Goal: Information Seeking & Learning: Learn about a topic

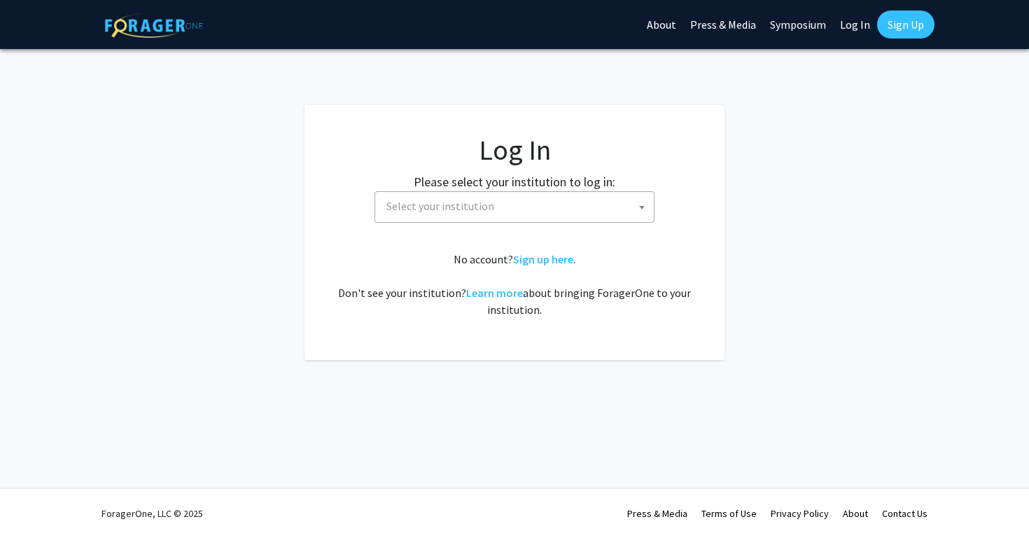
select select
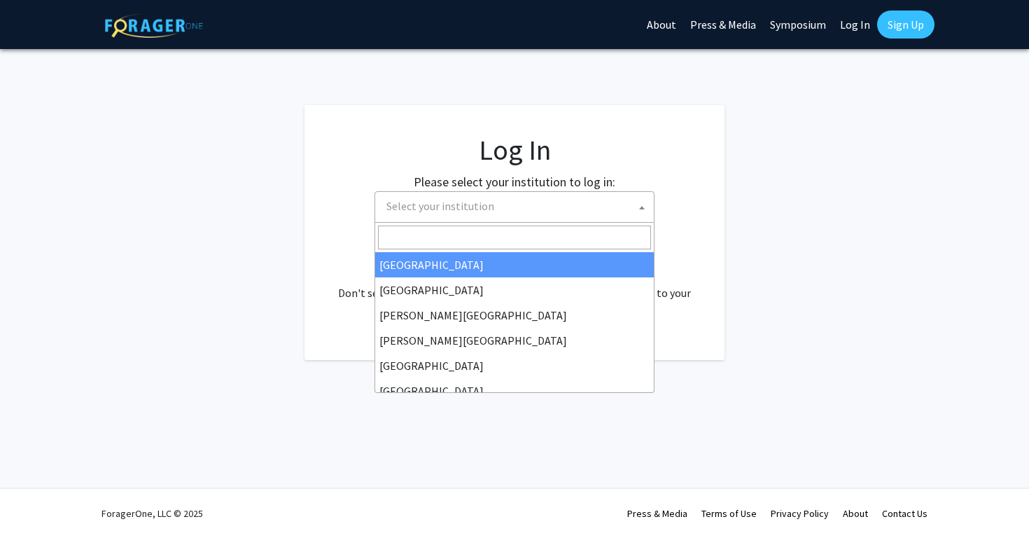
click at [555, 192] on span "Select your institution" at bounding box center [517, 206] width 273 height 29
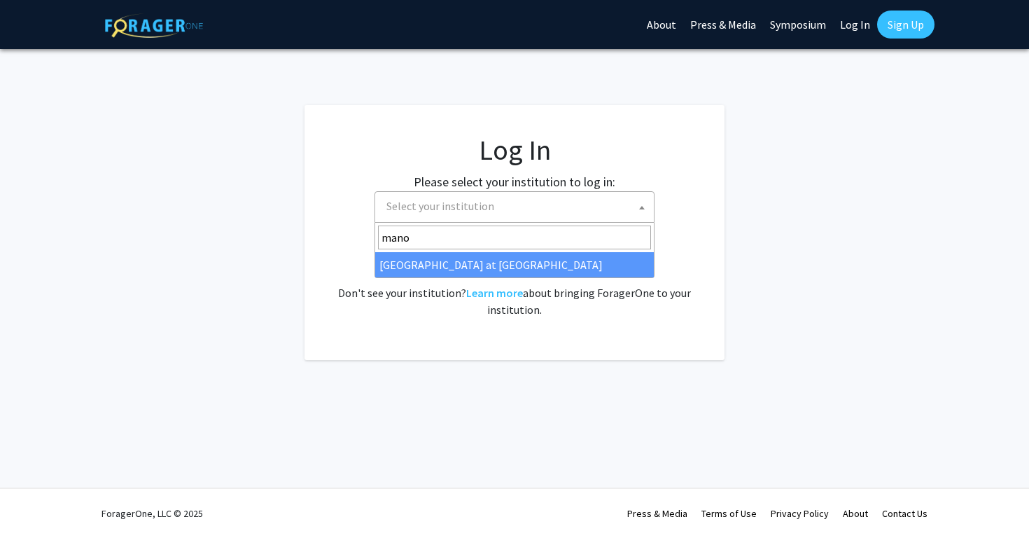
type input "mano"
select select "18"
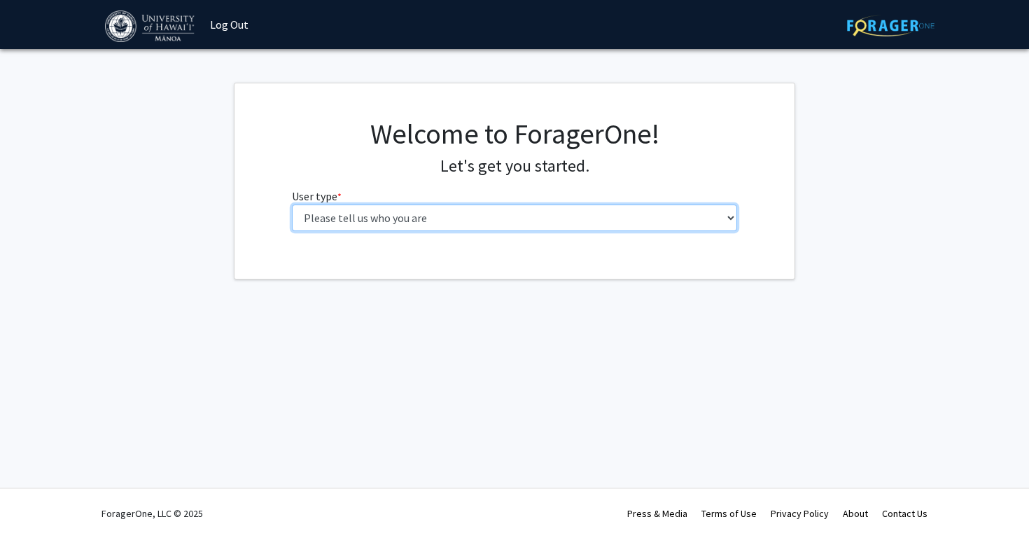
click at [544, 214] on select "Please tell us who you are Undergraduate Student Master's Student Doctoral Cand…" at bounding box center [515, 217] width 446 height 27
select select "1: undergrad"
click at [292, 204] on select "Please tell us who you are Undergraduate Student Master's Student Doctoral Cand…" at bounding box center [515, 217] width 446 height 27
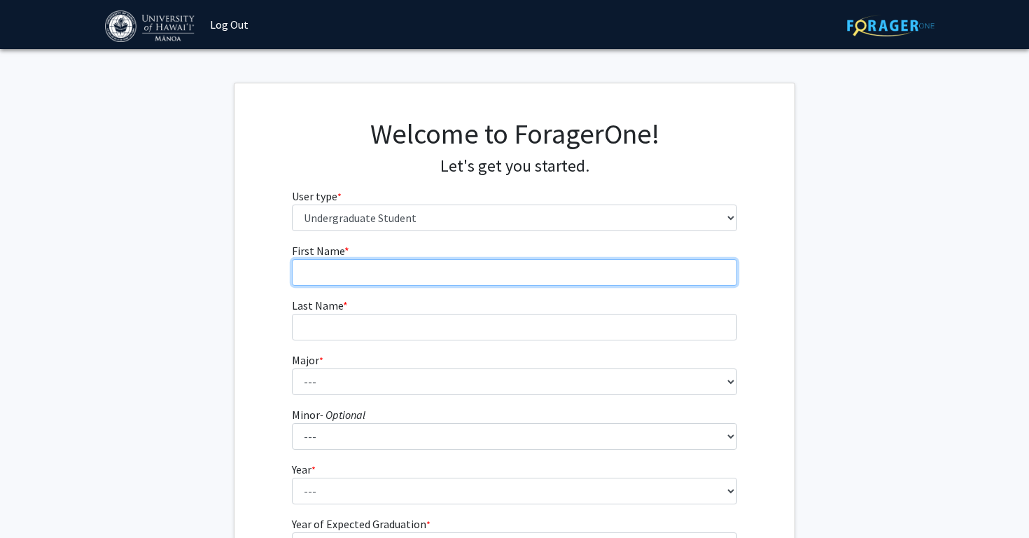
click at [527, 276] on input "First Name * required" at bounding box center [515, 272] width 446 height 27
type input "[PERSON_NAME]"
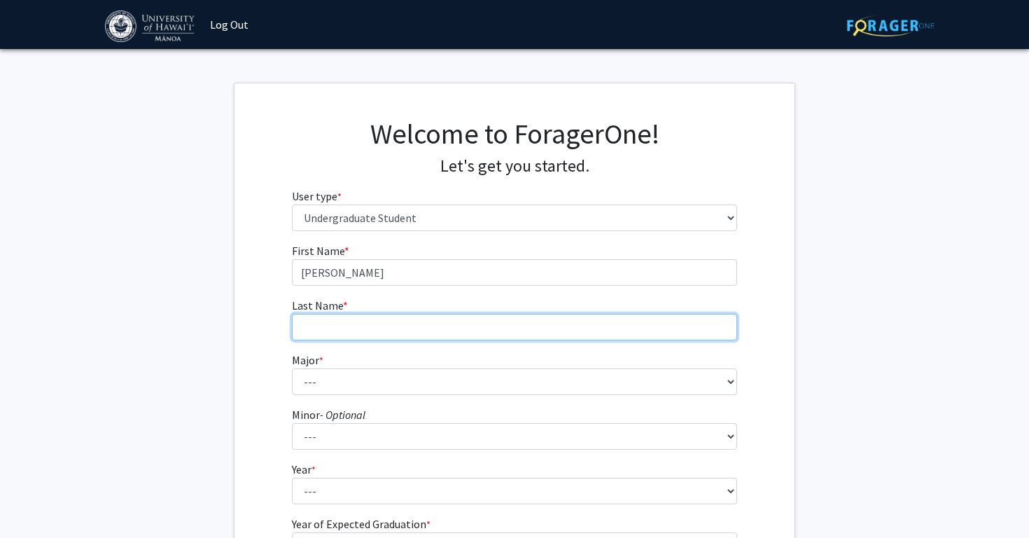
click at [387, 331] on input "Last Name * required" at bounding box center [515, 327] width 446 height 27
type input "Monte"
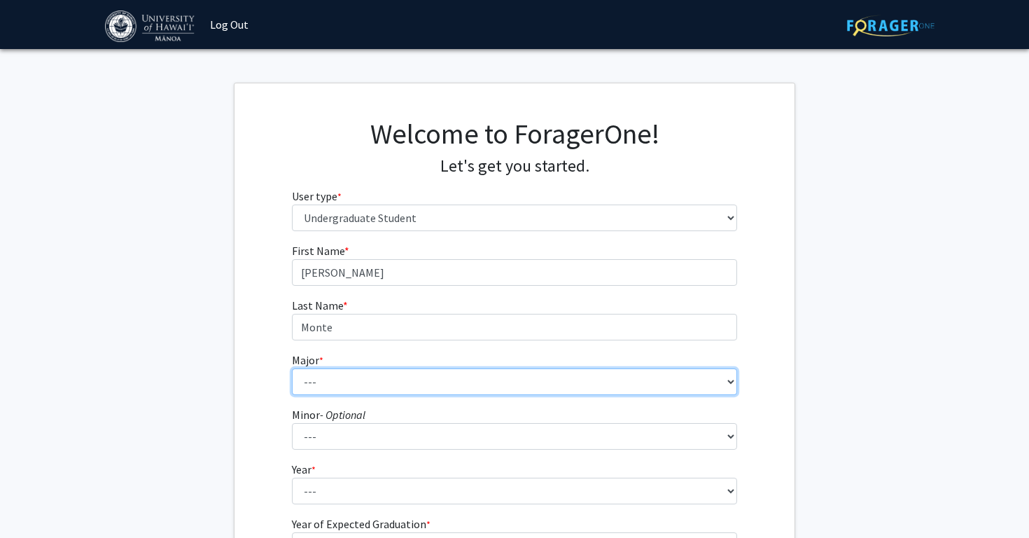
click at [372, 388] on select "--- Accounting American Studies Animal Sciences Anthropology Art Art History As…" at bounding box center [515, 381] width 446 height 27
select select "46: 1428"
click at [292, 368] on select "--- Accounting American Studies Animal Sciences Anthropology Art Art History As…" at bounding box center [515, 381] width 446 height 27
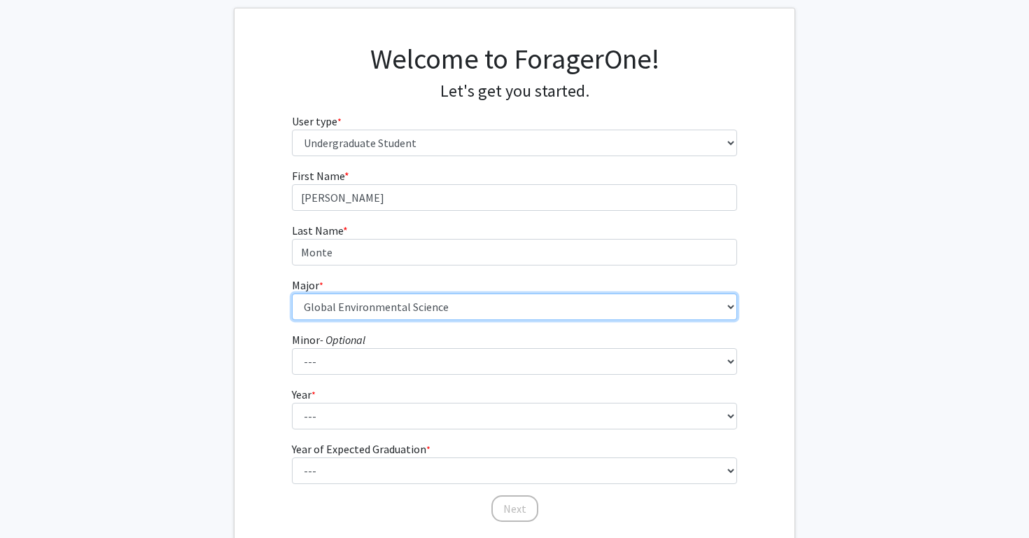
scroll to position [76, 0]
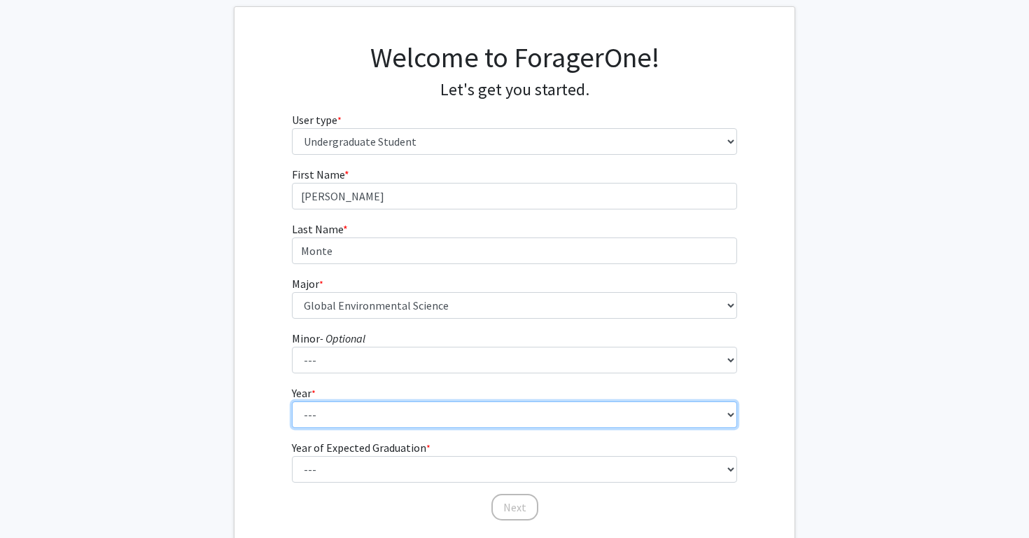
click at [392, 417] on select "--- First-year Sophomore Junior Senior Postbaccalaureate Certificate" at bounding box center [515, 414] width 446 height 27
select select "3: junior"
click at [292, 401] on select "--- First-year Sophomore Junior Senior Postbaccalaureate Certificate" at bounding box center [515, 414] width 446 height 27
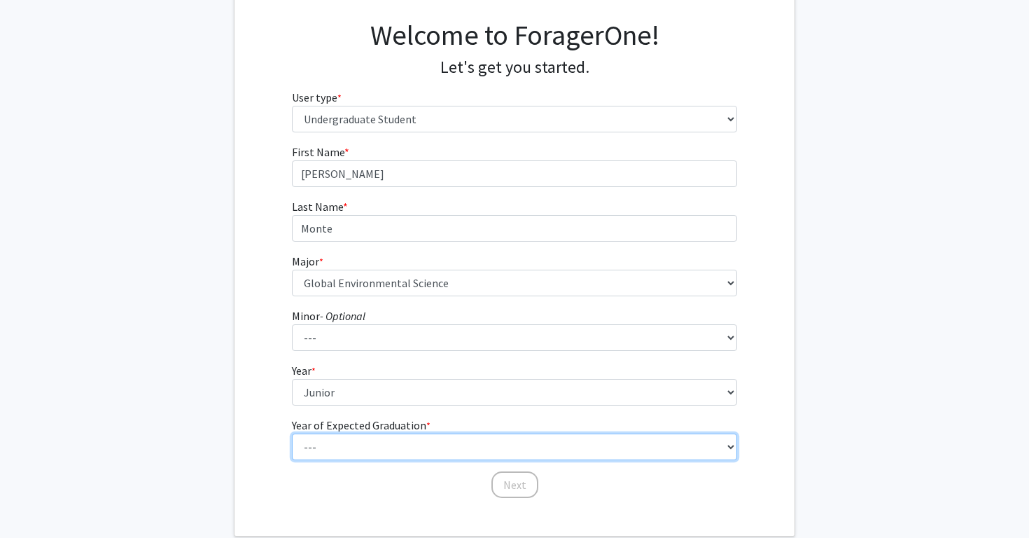
click at [365, 450] on select "--- 2025 2026 2027 2028 2029 2030 2031 2032 2033 2034" at bounding box center [515, 446] width 446 height 27
select select "3: 2027"
click at [292, 433] on select "--- 2025 2026 2027 2028 2029 2030 2031 2032 2033 2034" at bounding box center [515, 446] width 446 height 27
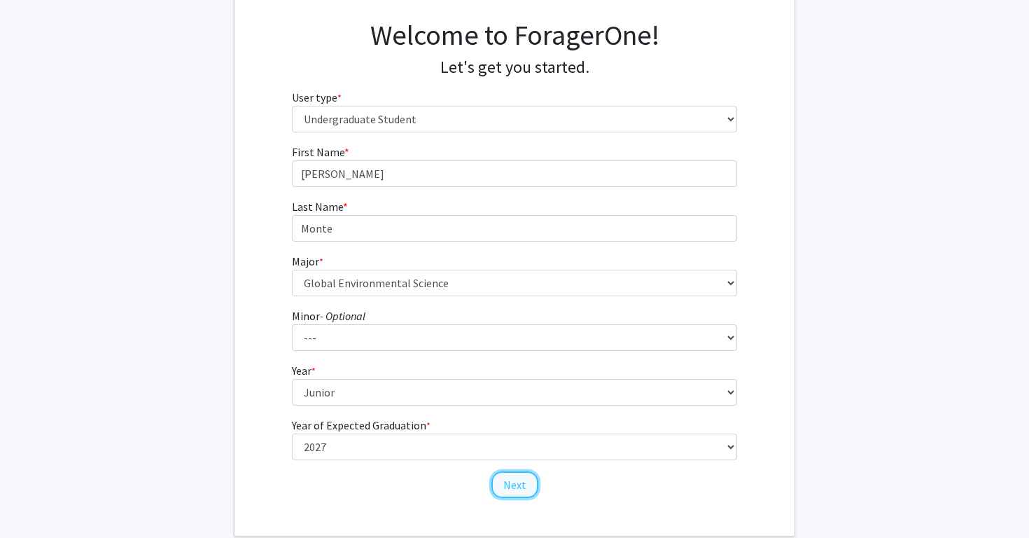
click at [522, 484] on button "Next" at bounding box center [515, 484] width 47 height 27
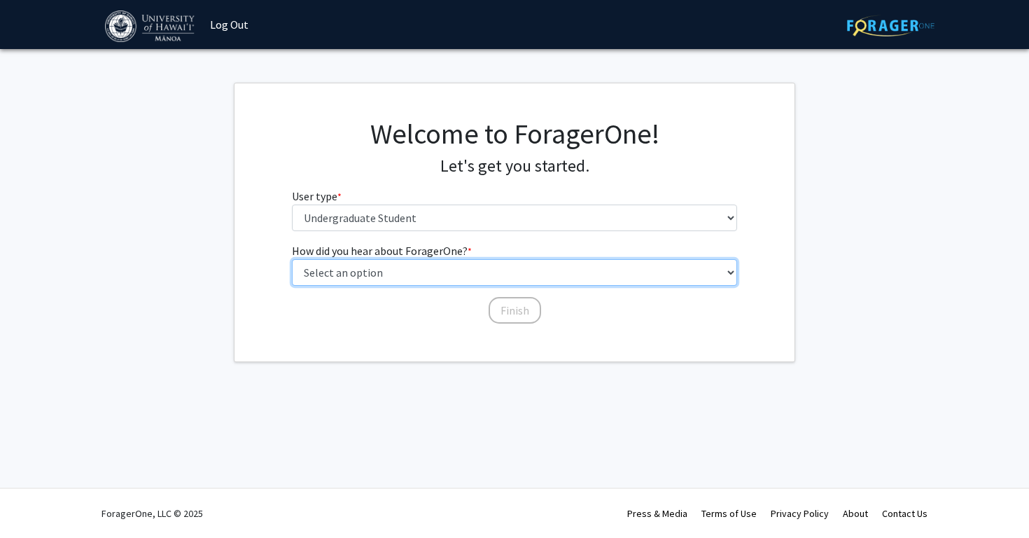
click at [485, 268] on select "Select an option Peer/student recommendation Faculty/staff recommendation Unive…" at bounding box center [515, 272] width 446 height 27
select select "2: faculty_recommendation"
click at [292, 259] on select "Select an option Peer/student recommendation Faculty/staff recommendation Unive…" at bounding box center [515, 272] width 446 height 27
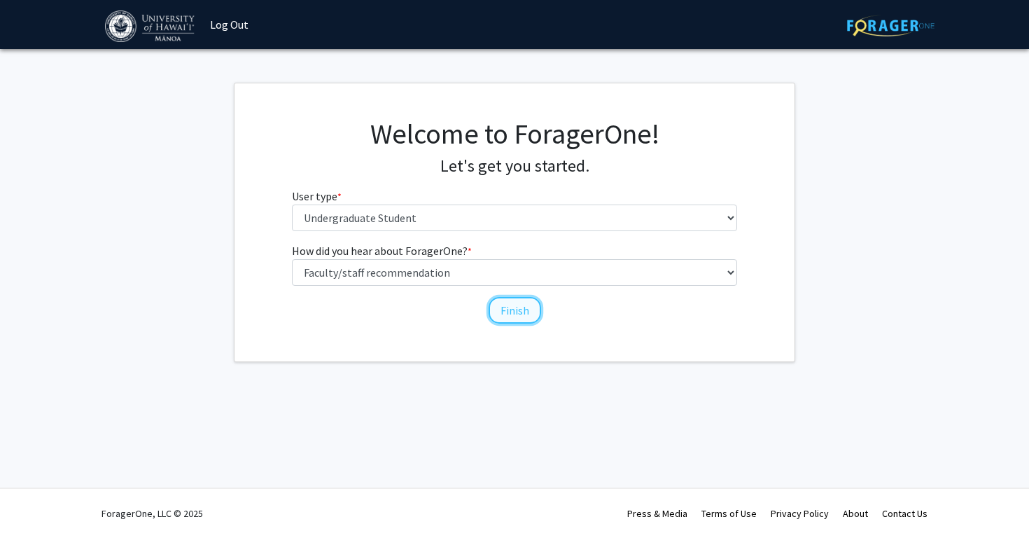
click at [511, 317] on button "Finish" at bounding box center [515, 310] width 53 height 27
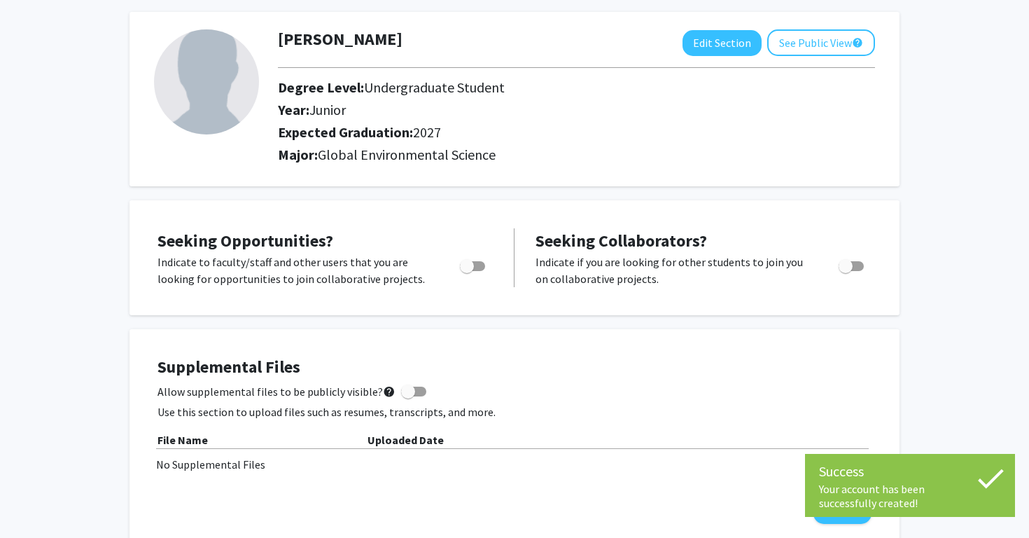
scroll to position [68, 0]
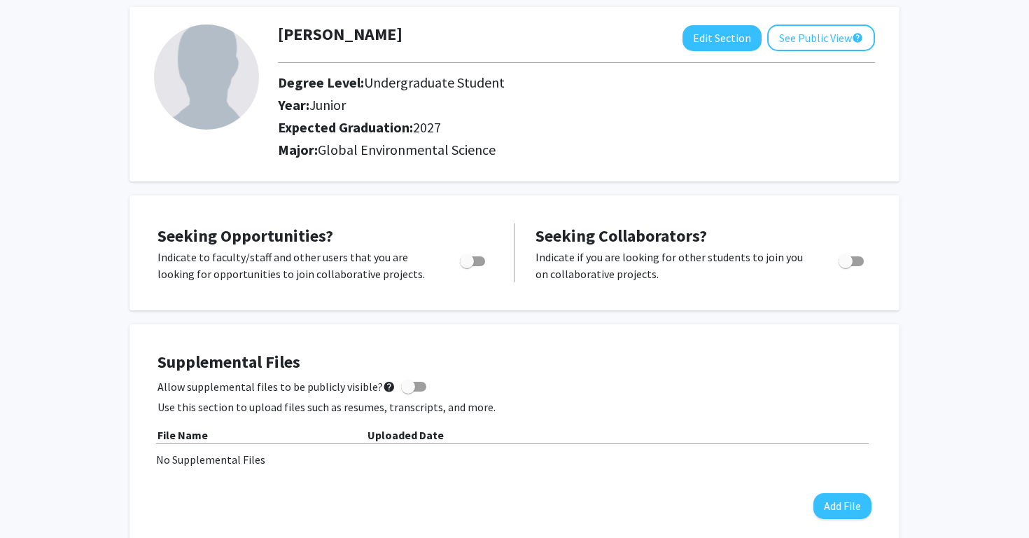
click at [471, 258] on span "Toggle" at bounding box center [467, 261] width 14 height 14
click at [467, 266] on input "Are you actively seeking opportunities?" at bounding box center [466, 266] width 1 height 1
checkbox input "true"
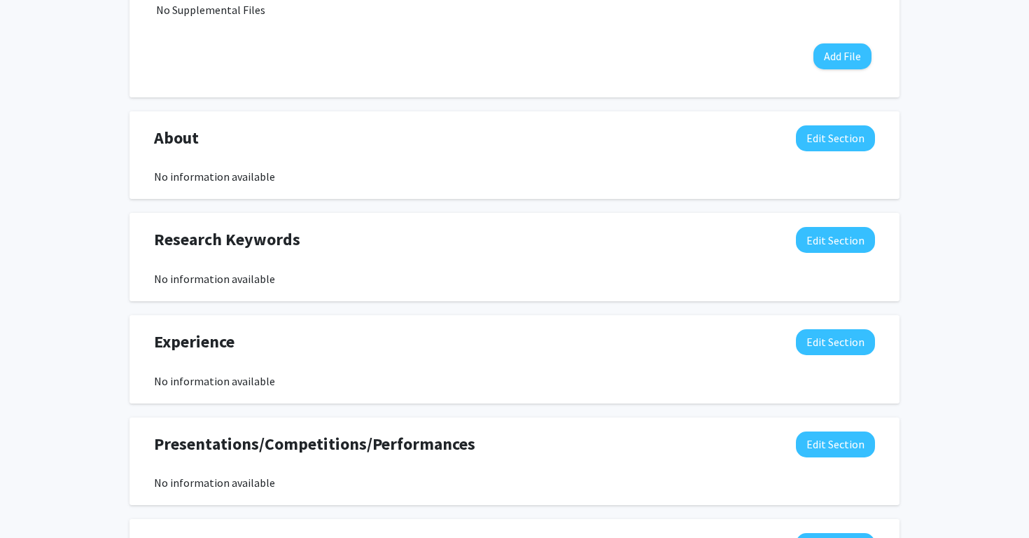
scroll to position [530, 0]
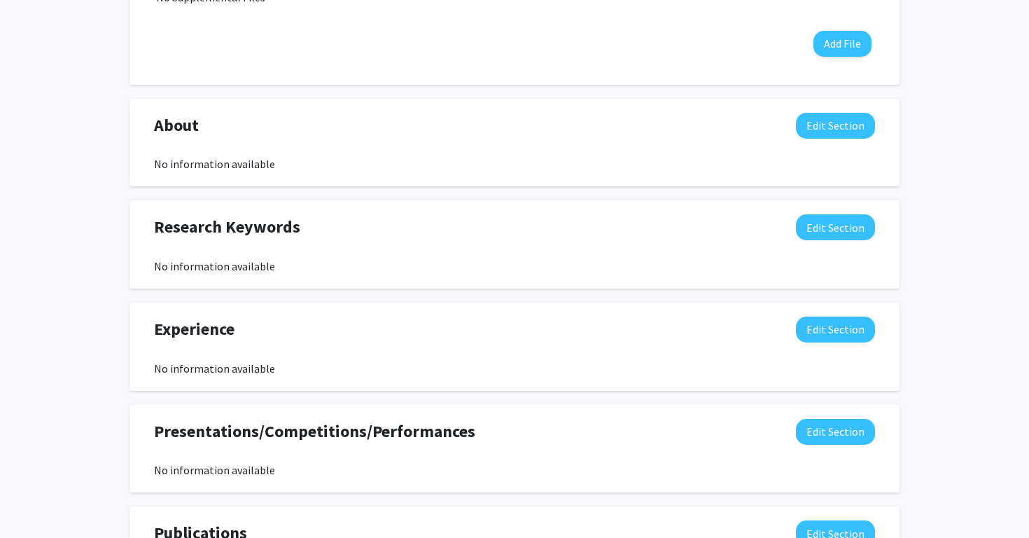
click at [812, 246] on div "Research Keywords Edit Section" at bounding box center [515, 230] width 742 height 32
click at [828, 226] on button "Edit Section" at bounding box center [835, 227] width 79 height 26
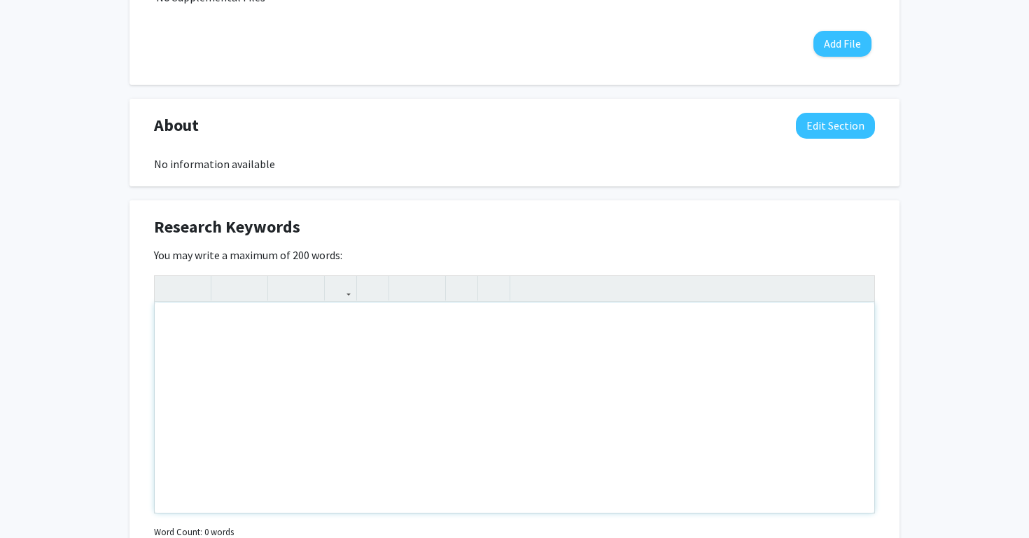
click at [375, 333] on div "Note to users with screen readers: Please deactivate our accessibility plugin f…" at bounding box center [515, 408] width 720 height 210
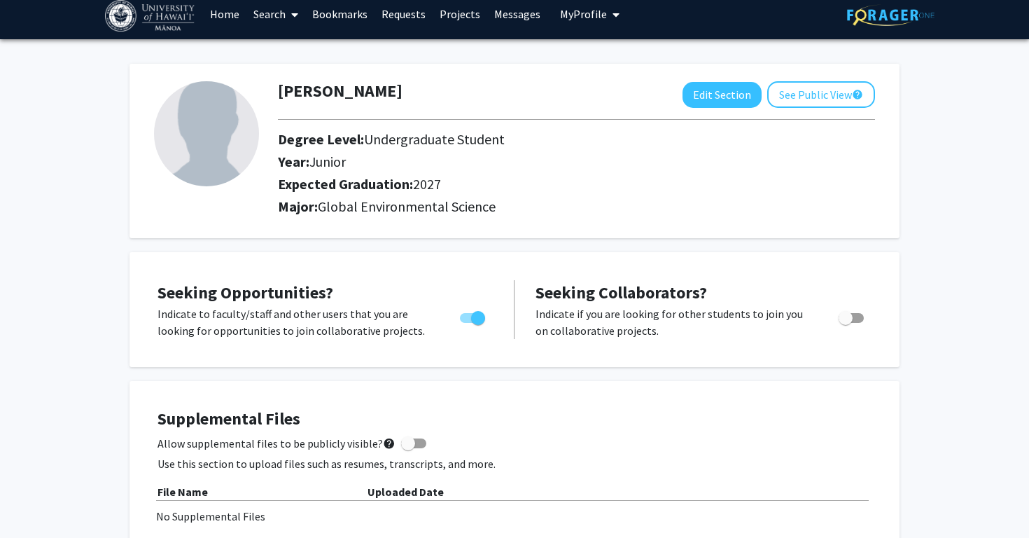
scroll to position [0, 0]
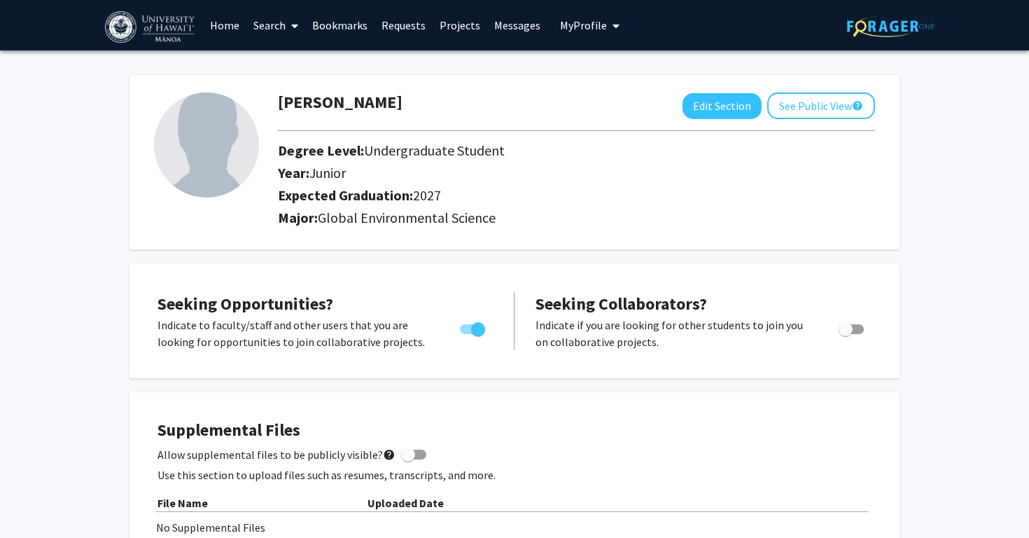
click at [453, 26] on link "Projects" at bounding box center [460, 25] width 55 height 49
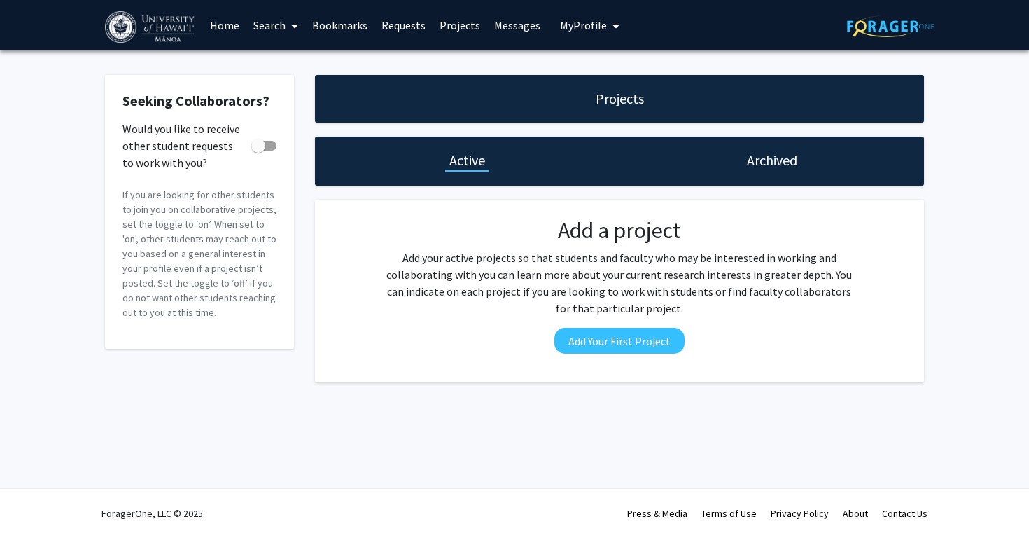
click at [290, 26] on span at bounding box center [292, 25] width 13 height 49
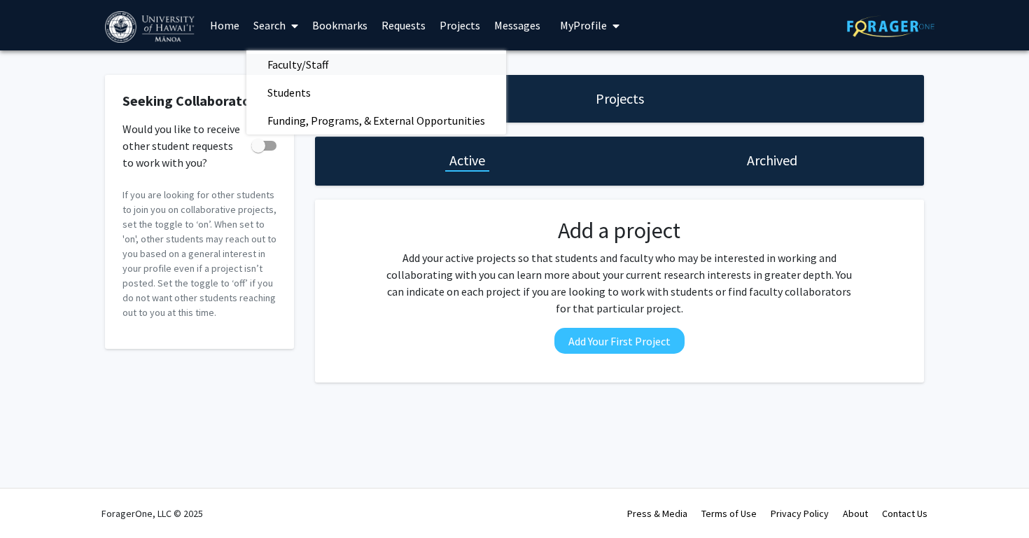
click at [307, 58] on span "Faculty/Staff" at bounding box center [298, 64] width 103 height 28
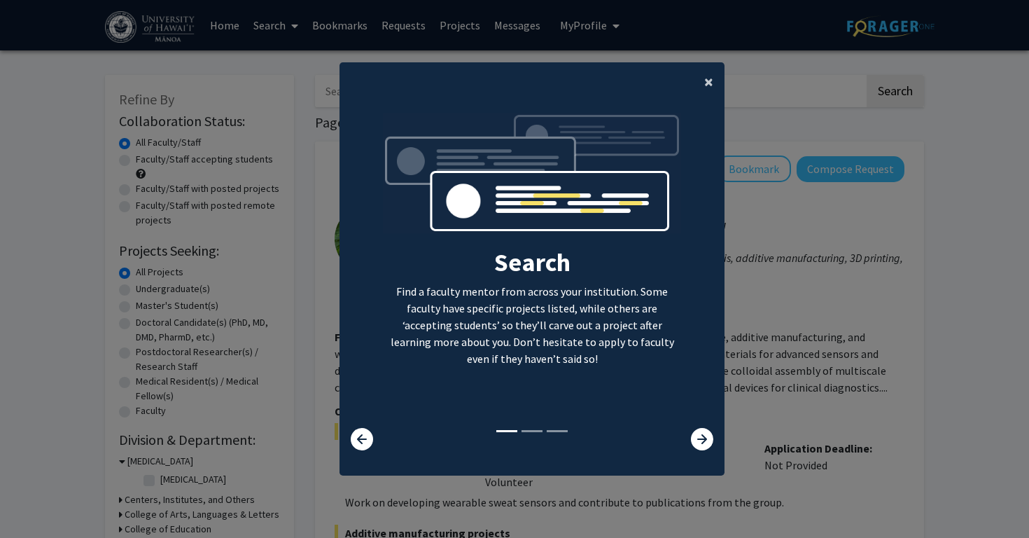
click at [702, 82] on button "×" at bounding box center [709, 81] width 32 height 39
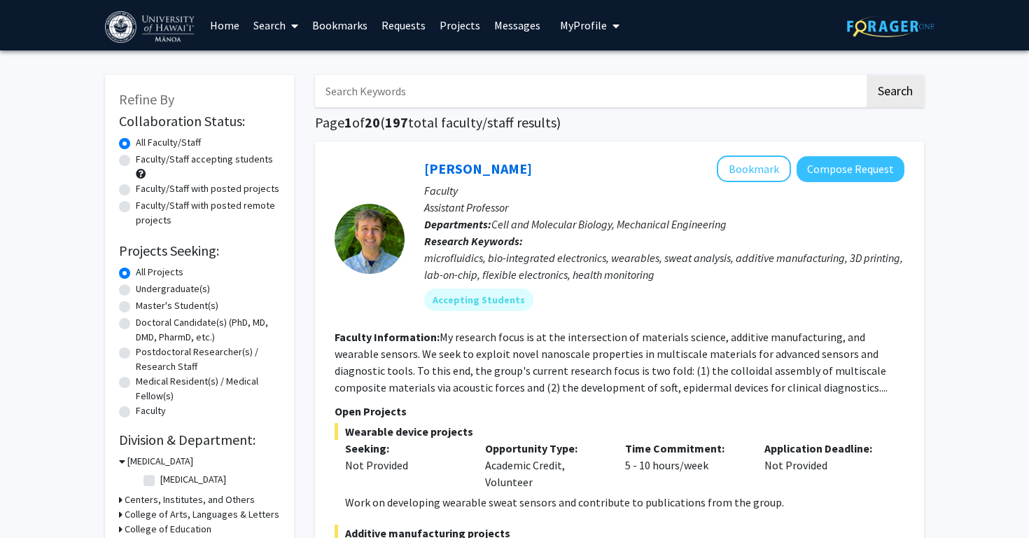
click at [185, 290] on label "Undergraduate(s)" at bounding box center [173, 289] width 74 height 15
click at [145, 290] on input "Undergraduate(s)" at bounding box center [140, 286] width 9 height 9
radio input "true"
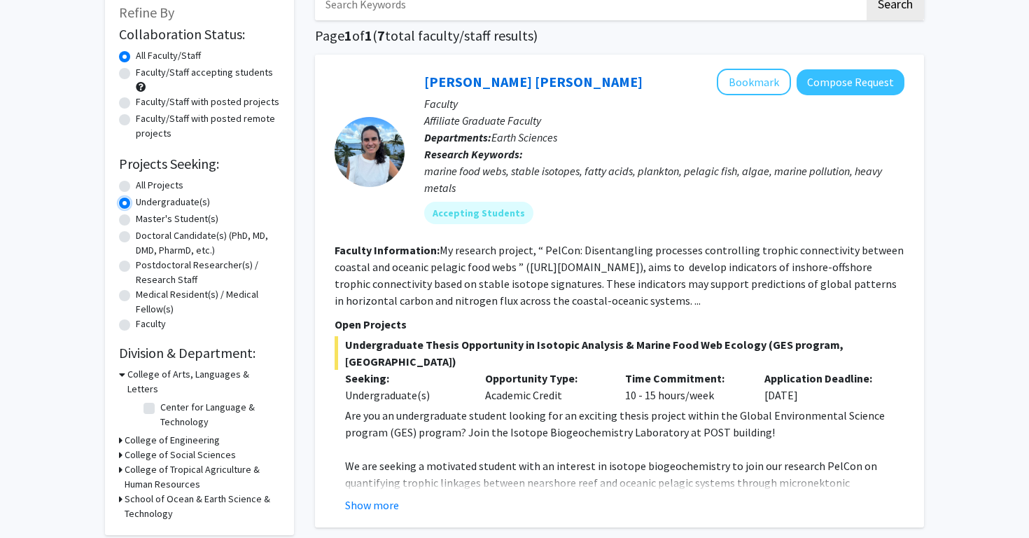
scroll to position [96, 0]
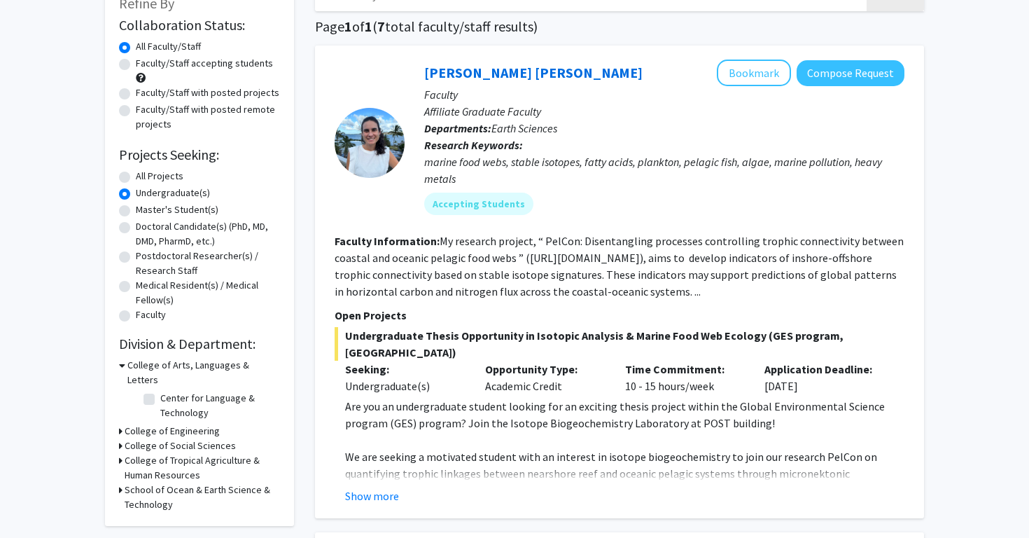
click at [183, 483] on h3 "School of Ocean & Earth Science & Technology" at bounding box center [202, 497] width 155 height 29
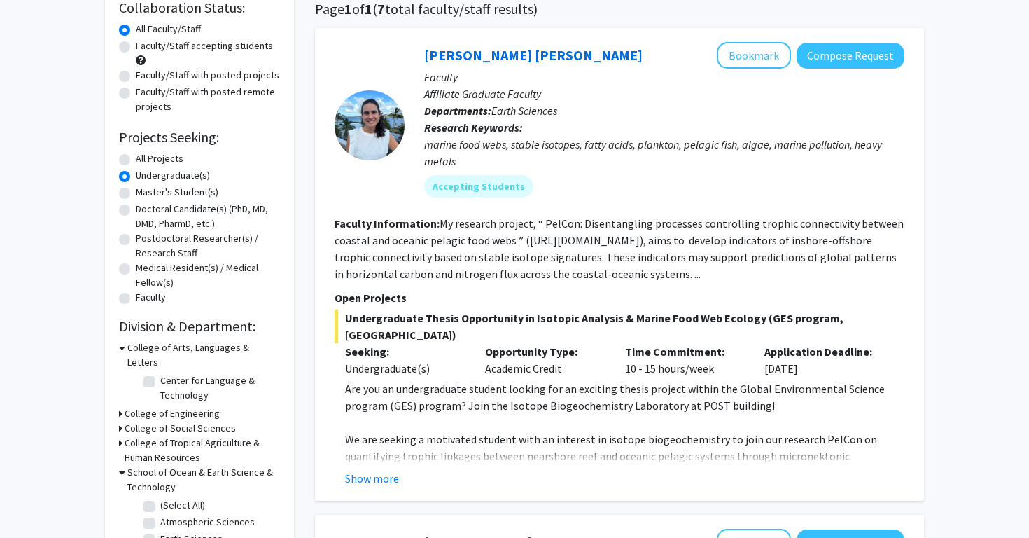
scroll to position [110, 0]
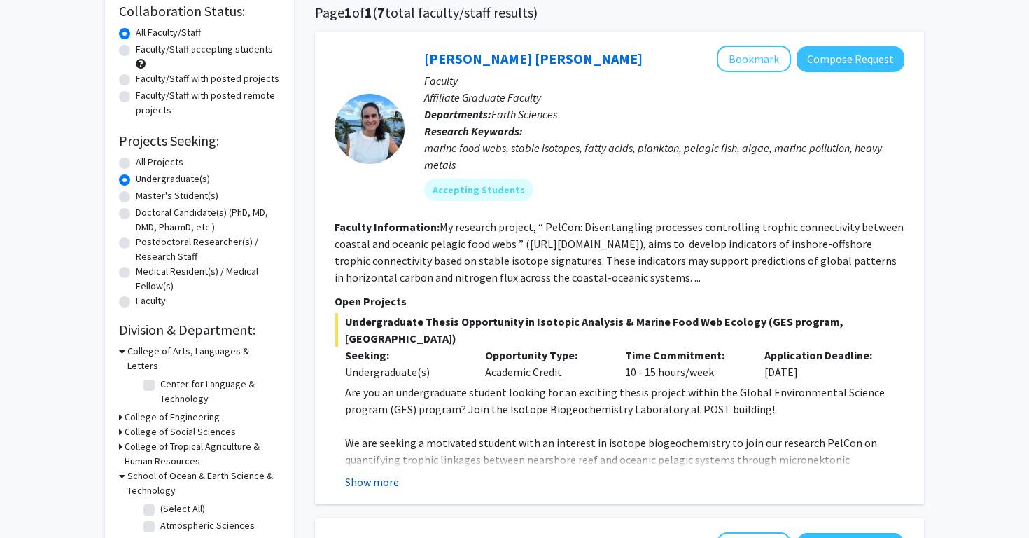
click at [363, 473] on button "Show more" at bounding box center [372, 481] width 54 height 17
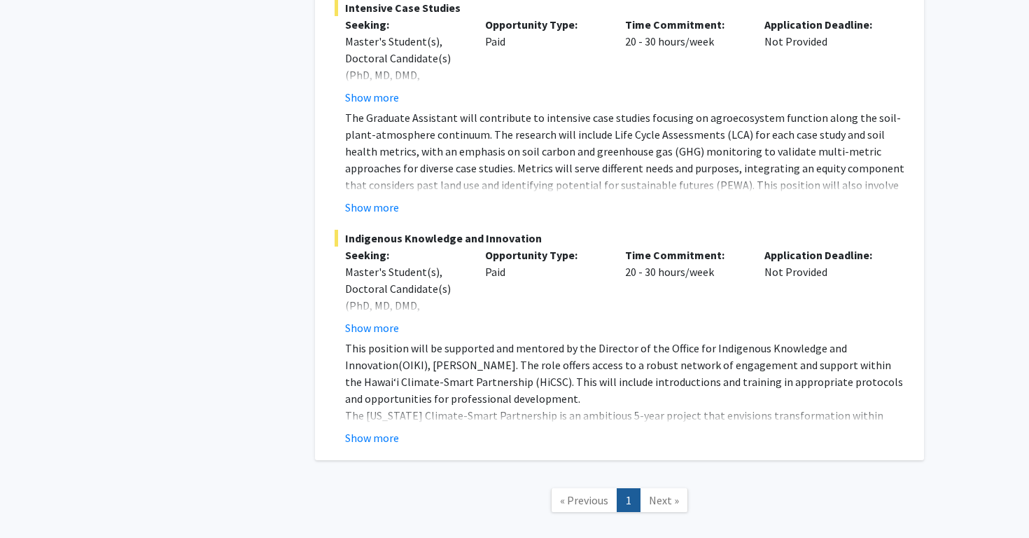
scroll to position [6314, 0]
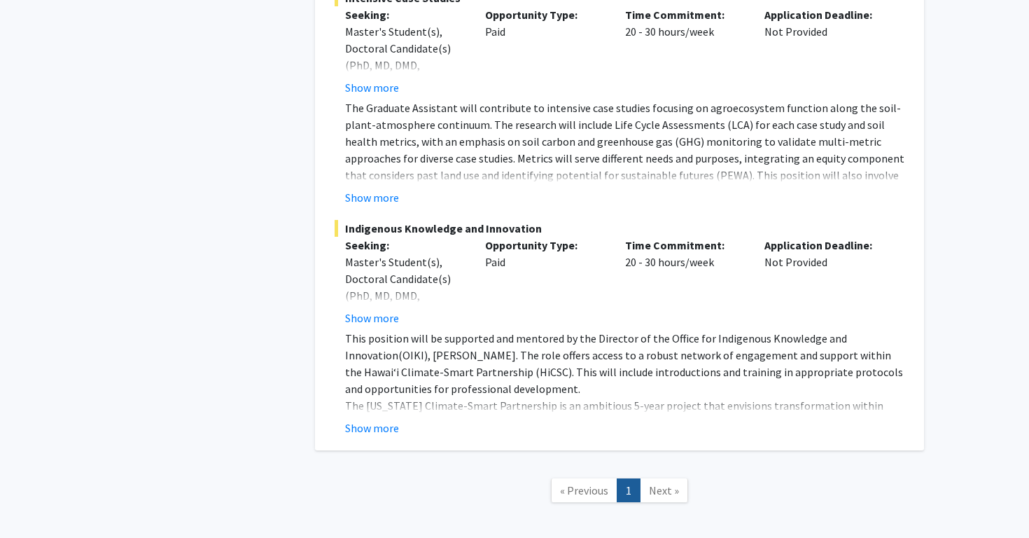
click at [656, 483] on span "Next »" at bounding box center [664, 490] width 30 height 14
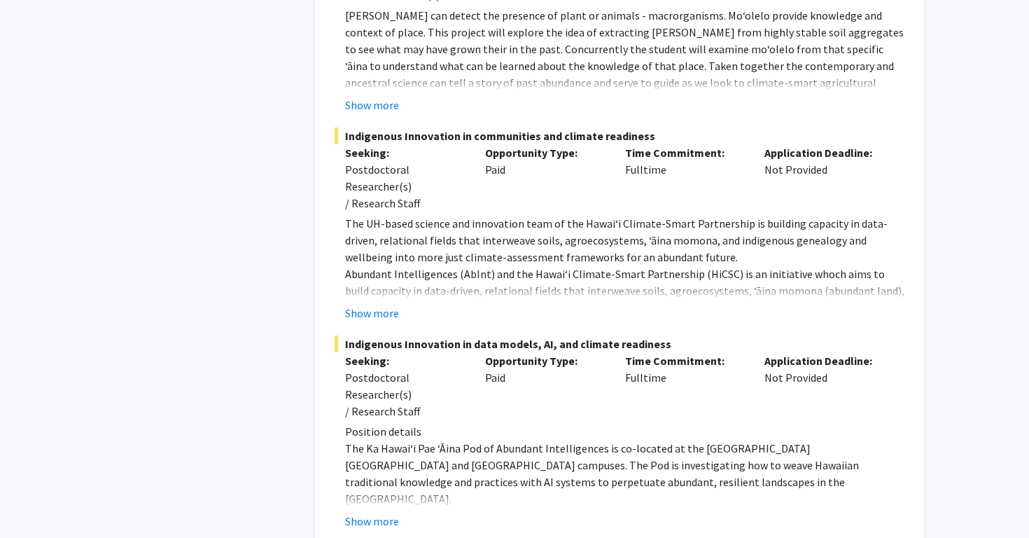
scroll to position [5366, 0]
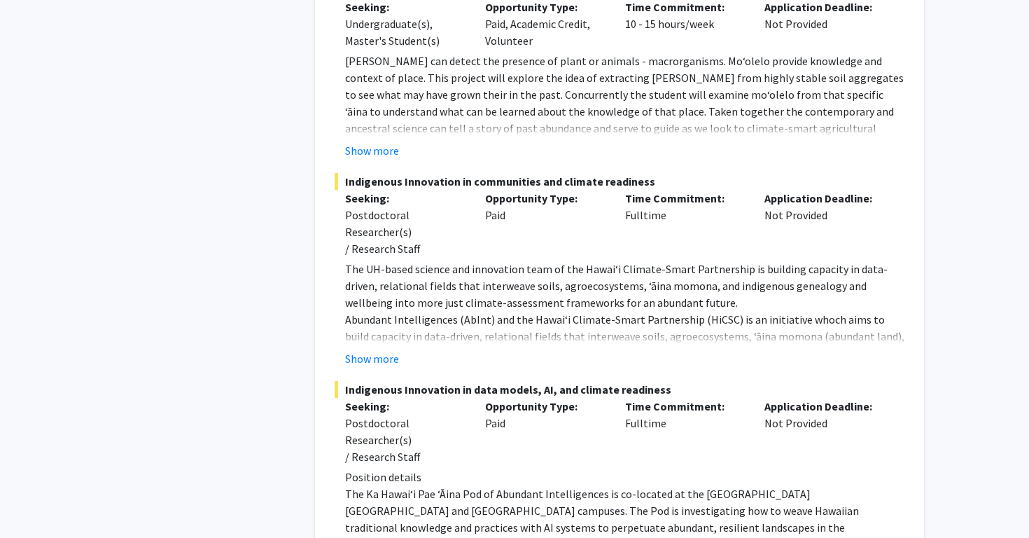
click at [596, 173] on span "Indigenous Innovation in communities and climate readiness" at bounding box center [620, 181] width 570 height 17
click at [712, 261] on p "The UH-based science and innovation team of the Hawaiʻi Climate-Smart Partnersh…" at bounding box center [625, 286] width 560 height 50
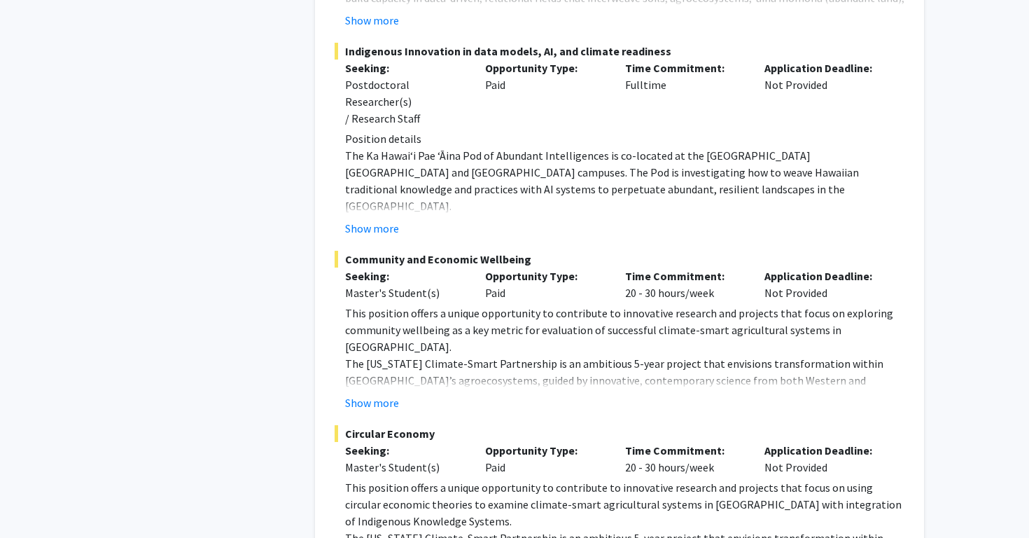
scroll to position [5710, 0]
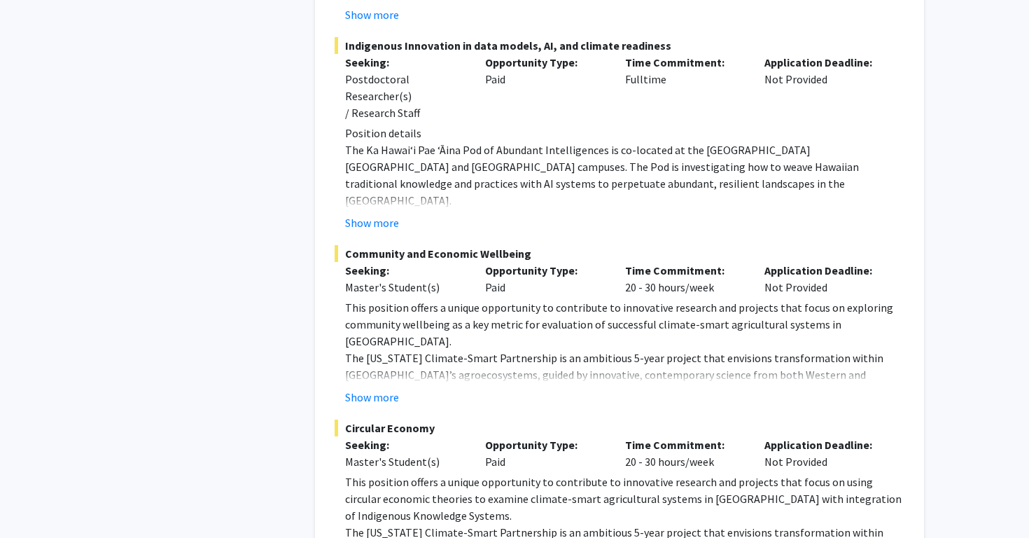
click at [775, 349] on p "The [US_STATE] Climate-Smart Partnership is an ambitious 5-year project that en…" at bounding box center [625, 399] width 560 height 101
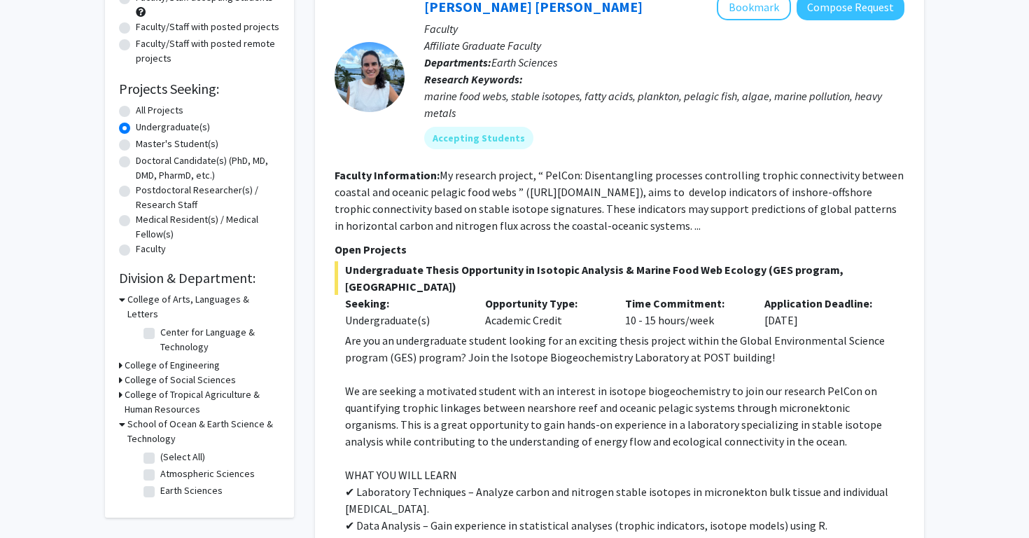
scroll to position [0, 0]
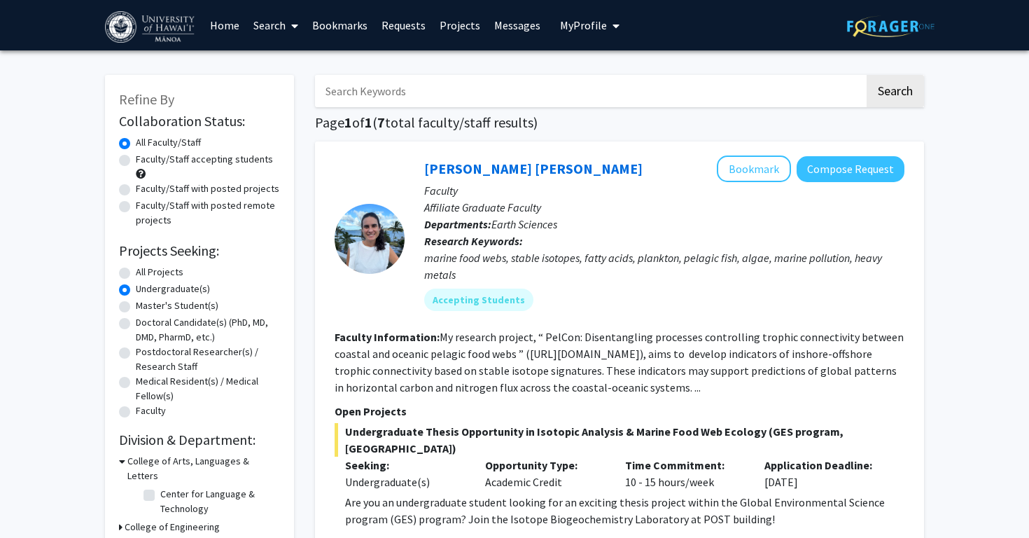
click at [279, 23] on link "Search" at bounding box center [276, 25] width 59 height 49
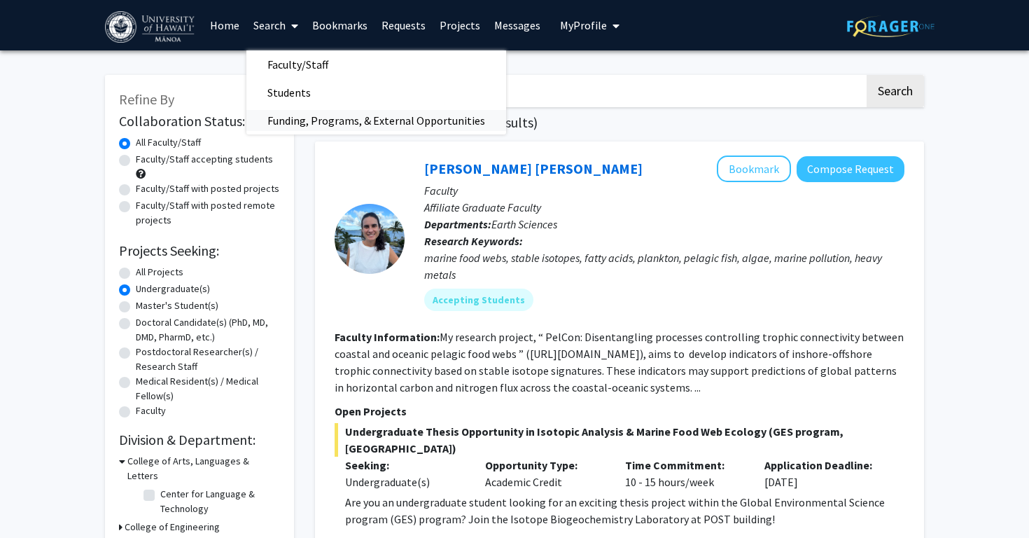
click at [332, 120] on span "Funding, Programs, & External Opportunities" at bounding box center [377, 120] width 260 height 28
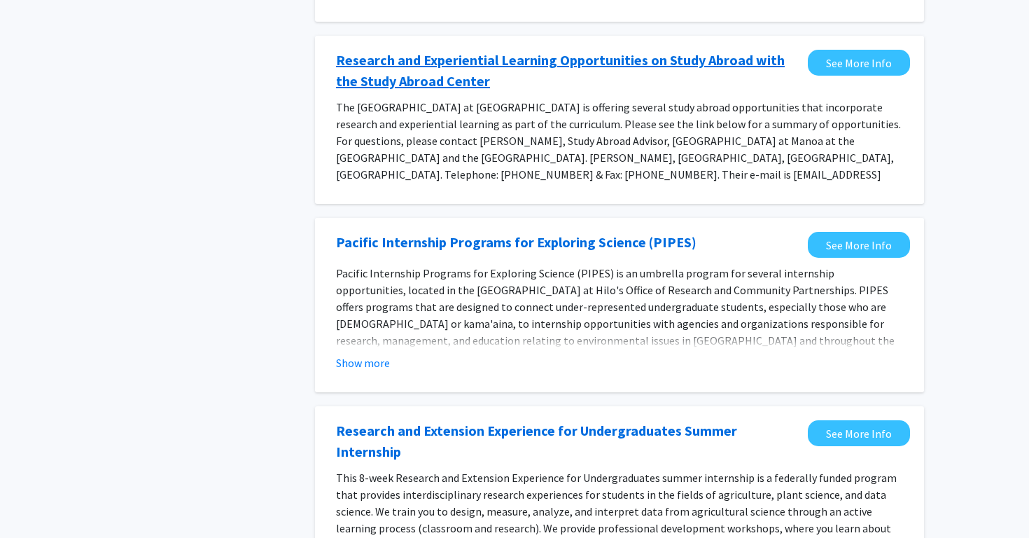
scroll to position [312, 0]
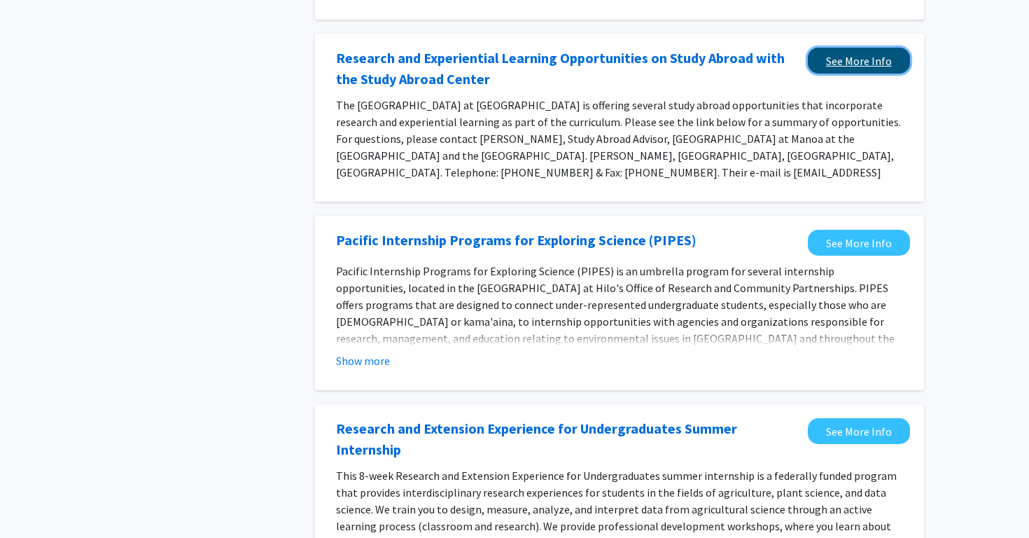
click at [878, 50] on link "See More Info" at bounding box center [859, 61] width 102 height 26
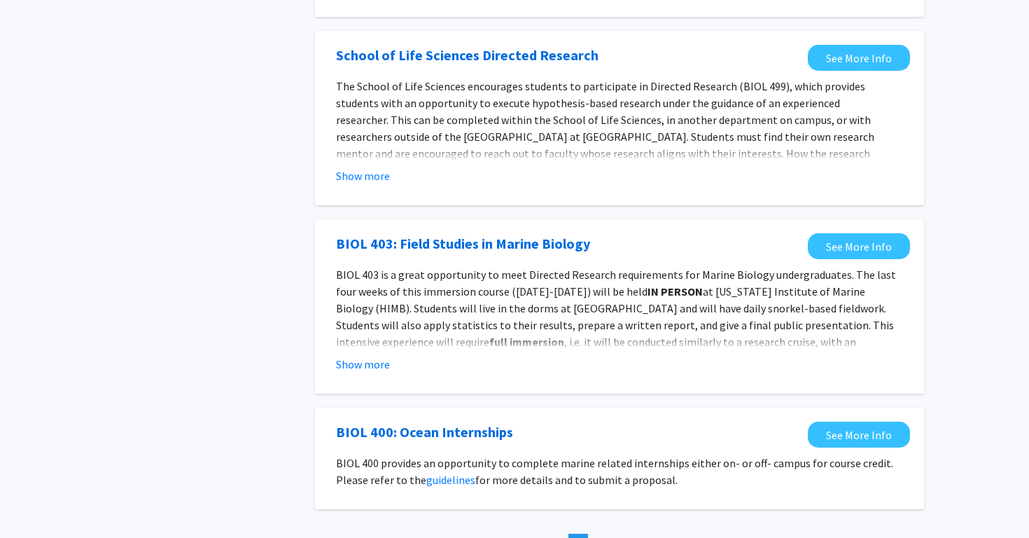
scroll to position [1463, 0]
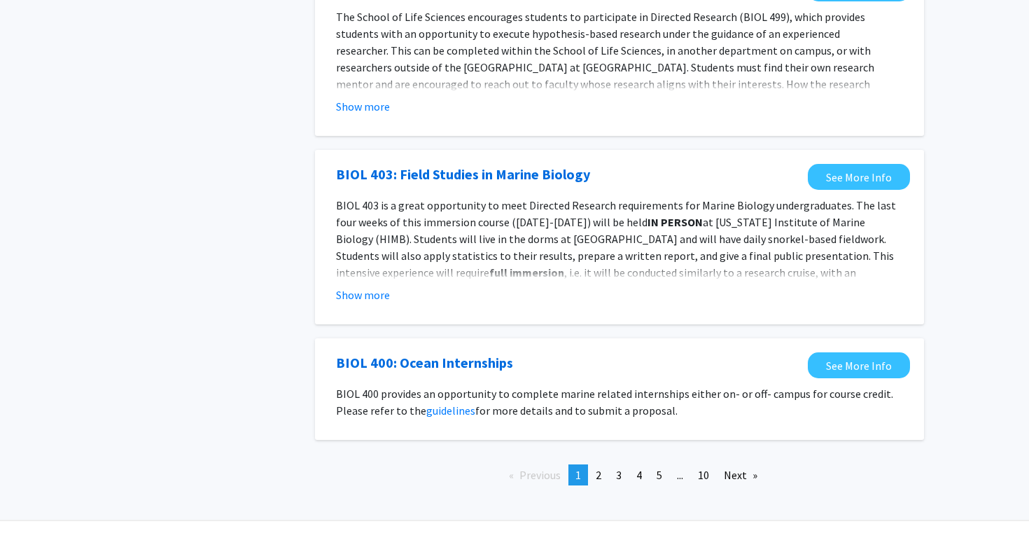
click at [639, 98] on div "Show more" at bounding box center [619, 106] width 567 height 17
click at [600, 468] on span "2" at bounding box center [599, 475] width 6 height 14
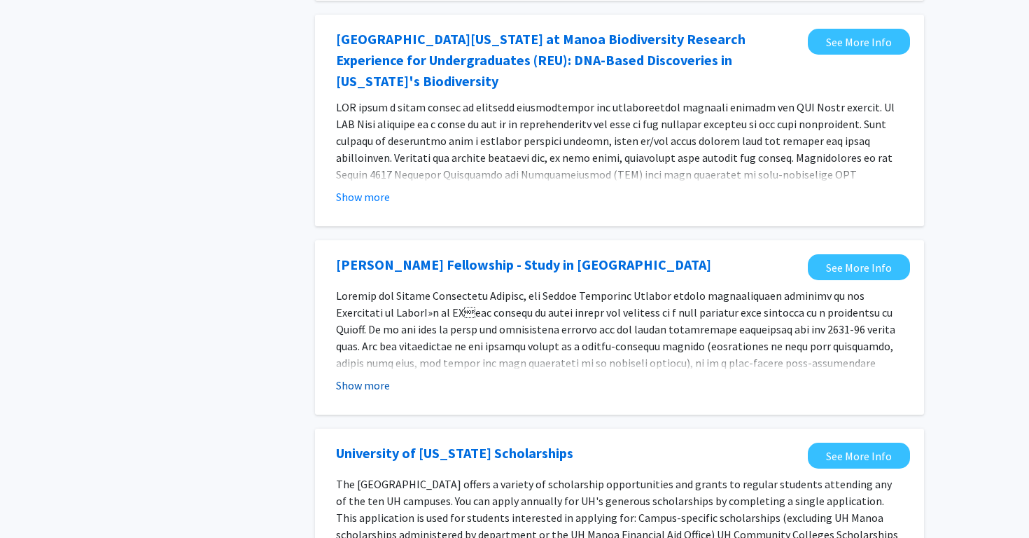
scroll to position [728, 0]
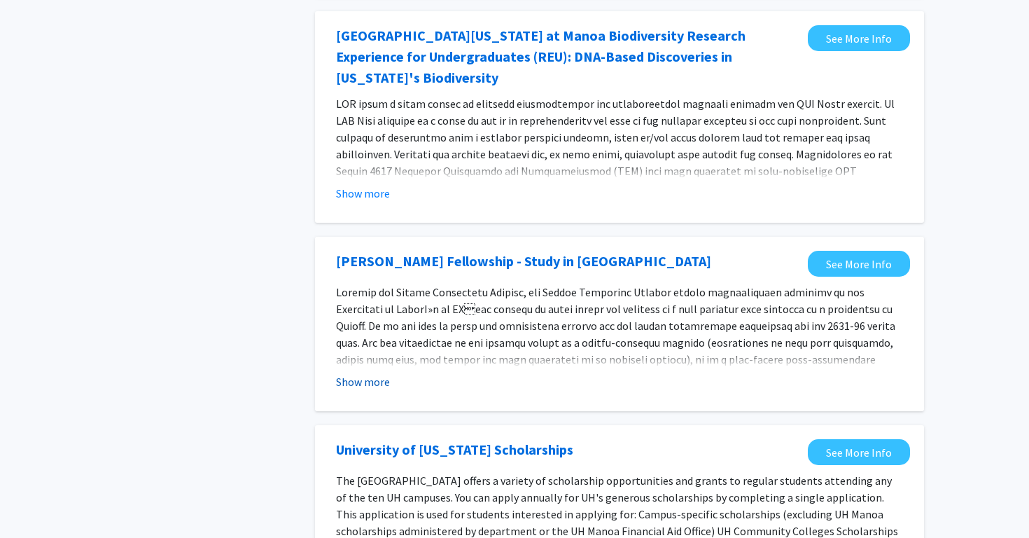
click at [372, 373] on button "Show more" at bounding box center [363, 381] width 54 height 17
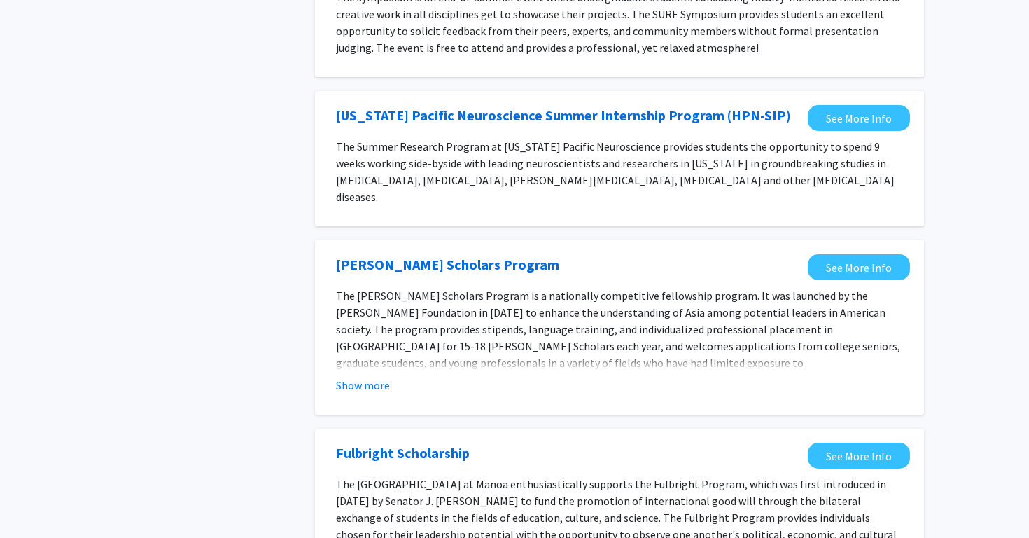
scroll to position [1792, 0]
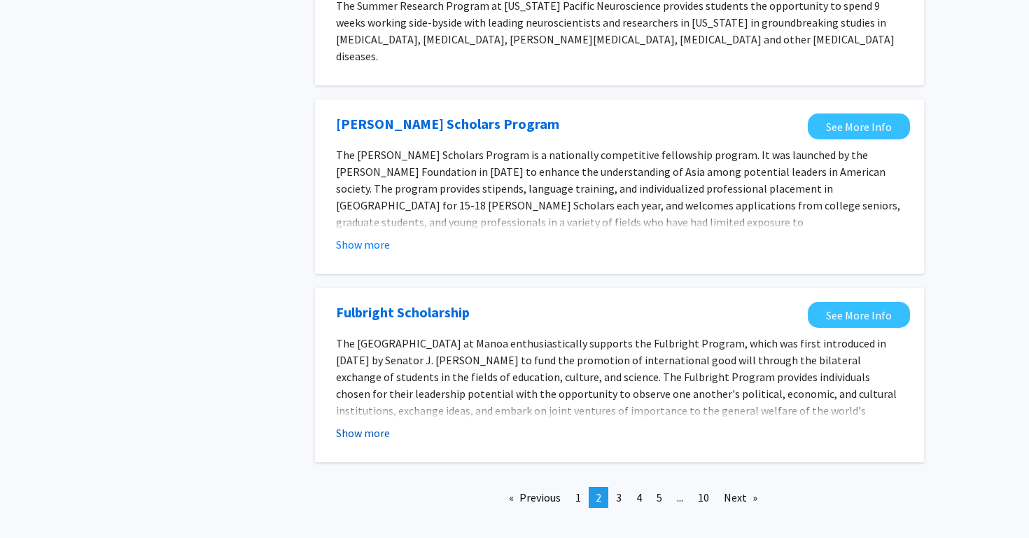
click at [376, 424] on button "Show more" at bounding box center [363, 432] width 54 height 17
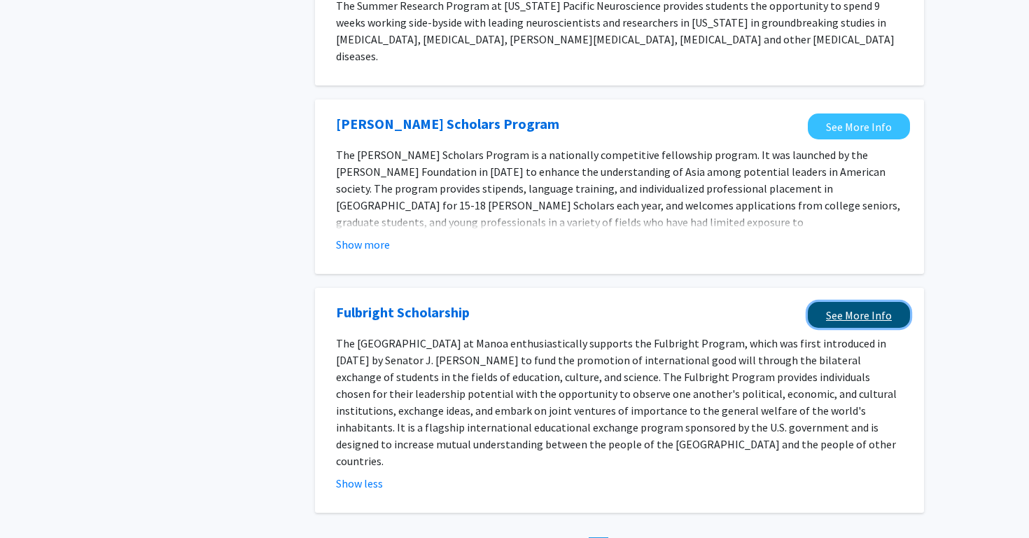
click at [852, 302] on link "See More Info" at bounding box center [859, 315] width 102 height 26
